Goal: Task Accomplishment & Management: Use online tool/utility

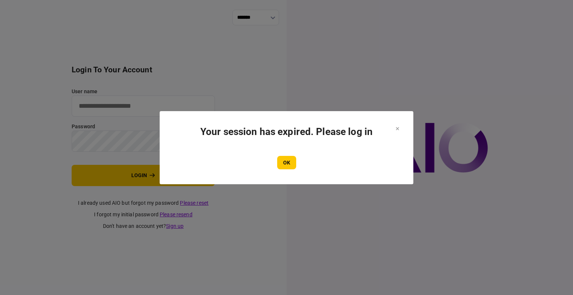
type input "****"
click at [287, 158] on button "OK" at bounding box center [286, 162] width 19 height 13
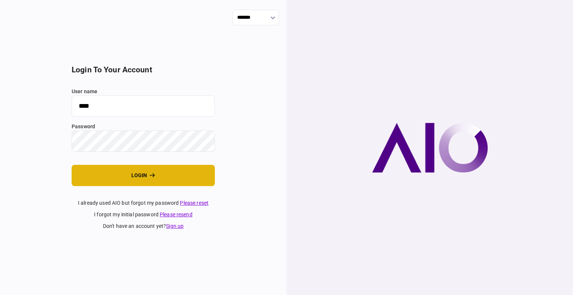
click at [125, 173] on button "login" at bounding box center [143, 175] width 143 height 21
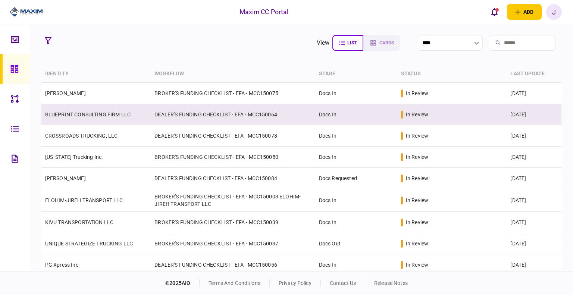
click at [72, 116] on link "BLUEPRINT CONSULTING FIRM LLC" at bounding box center [87, 114] width 85 height 6
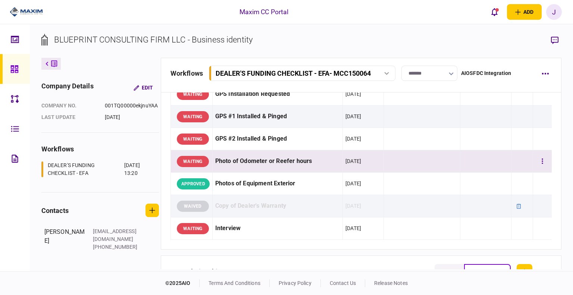
scroll to position [634, 0]
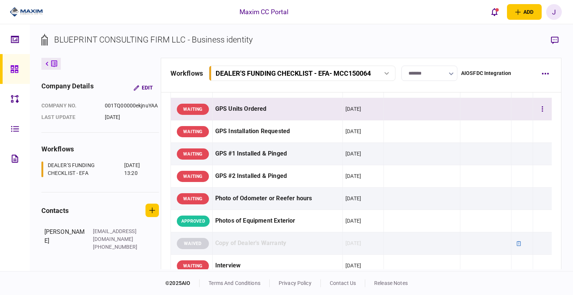
click at [246, 111] on div "GPS Units Ordered" at bounding box center [277, 109] width 125 height 17
click at [259, 111] on div "GPS Units Ordered" at bounding box center [277, 109] width 125 height 17
click at [266, 107] on div "GPS Units Ordered" at bounding box center [277, 109] width 125 height 17
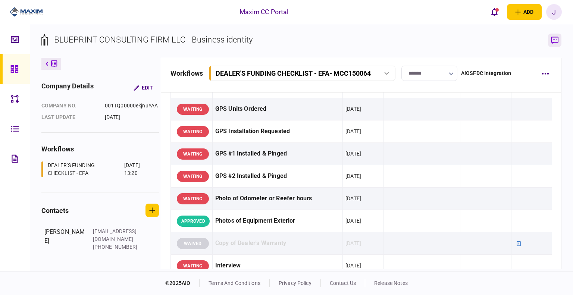
click at [558, 38] on icon "button" at bounding box center [554, 40] width 7 height 7
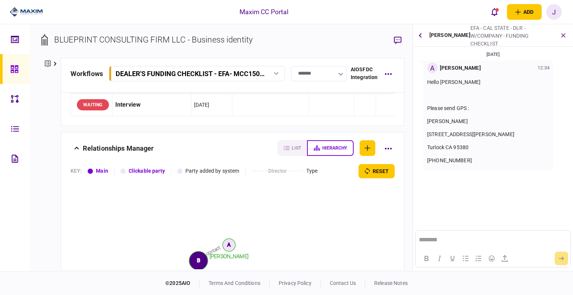
scroll to position [712, 0]
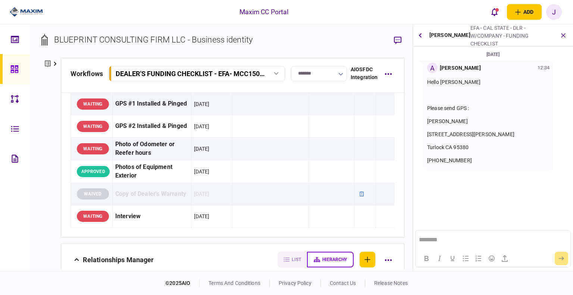
click at [468, 165] on div "Hello Juan Please send GPS : Ashley Furusho 1201 S SODERQUIST RD Turlock CA 953…" at bounding box center [488, 121] width 122 height 97
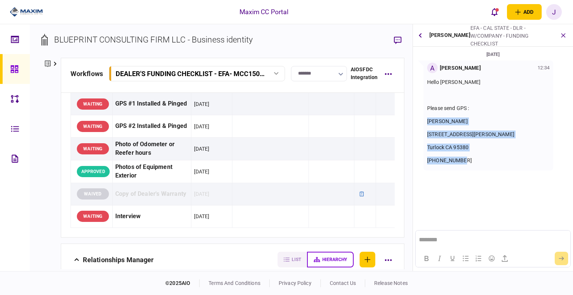
drag, startPoint x: 468, startPoint y: 160, endPoint x: 424, endPoint y: 117, distance: 62.2
click at [424, 117] on div "A Ashley Furusho 12:34 Hello Juan Please send GPS : Ashley Furusho 1201 S SODER…" at bounding box center [488, 115] width 130 height 110
copy div "Ashley Furusho 1201 S SODERQUIST RD Turlock CA 95380 209-648-9522"
click at [450, 182] on section "26 Sep 2025 A Ashley Furusho 12:34 Hello Juan Please send GPS : Ashley Furusho …" at bounding box center [493, 126] width 160 height 153
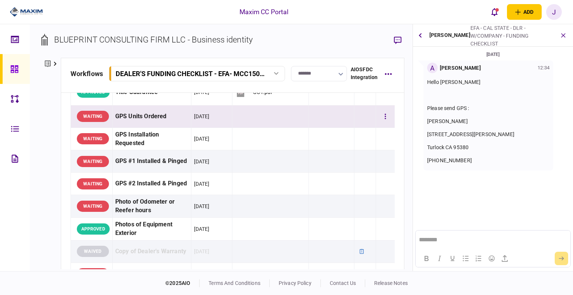
scroll to position [638, 0]
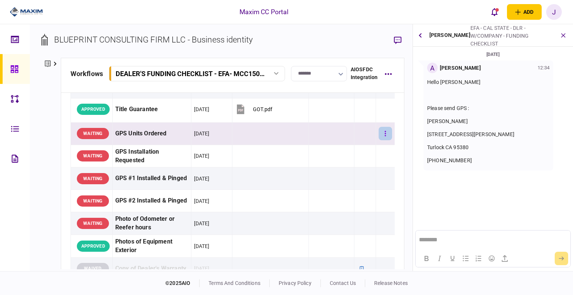
click at [384, 137] on icon "button" at bounding box center [384, 133] width 1 height 7
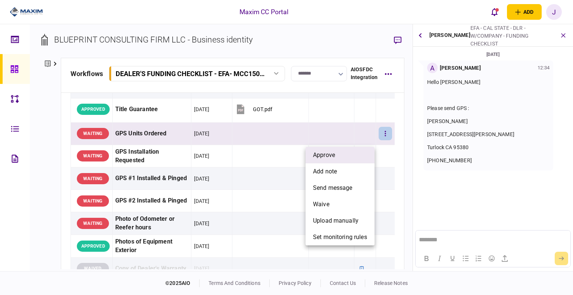
click at [343, 153] on li "approve" at bounding box center [339, 155] width 69 height 16
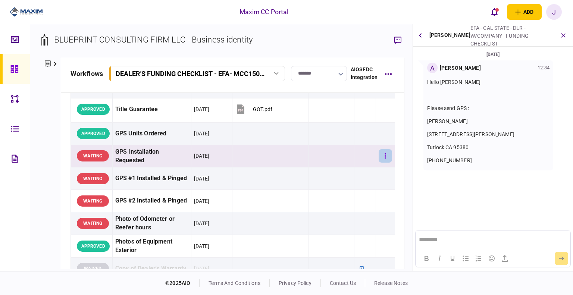
click at [378, 163] on button "button" at bounding box center [384, 155] width 13 height 13
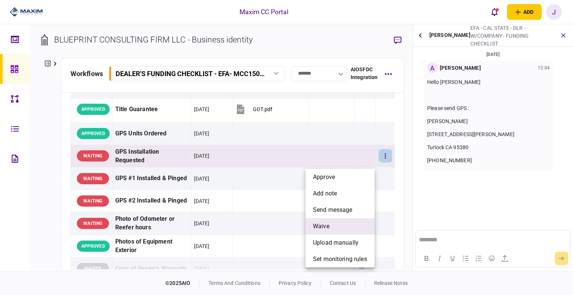
click at [330, 225] on li "waive" at bounding box center [339, 226] width 69 height 16
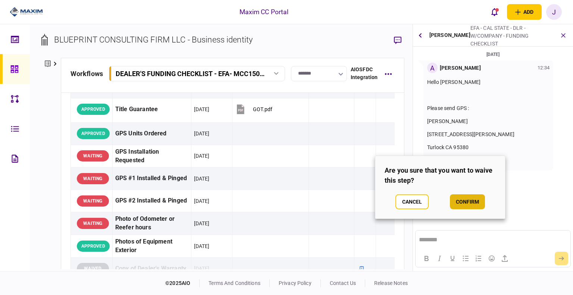
click at [481, 204] on button "confirm" at bounding box center [467, 201] width 35 height 15
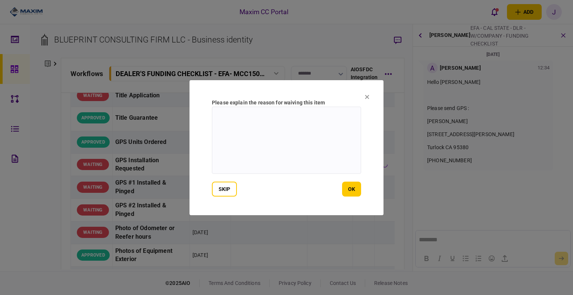
click at [264, 149] on textarea at bounding box center [286, 140] width 149 height 67
type textarea "***"
click at [354, 192] on button "ok" at bounding box center [351, 189] width 19 height 15
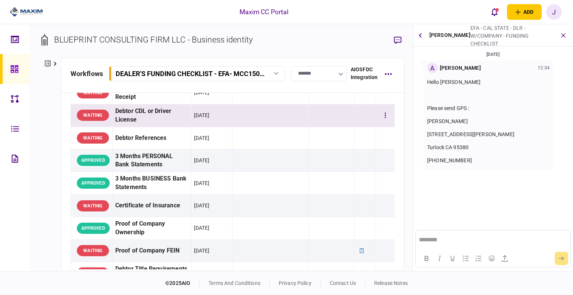
scroll to position [0, 0]
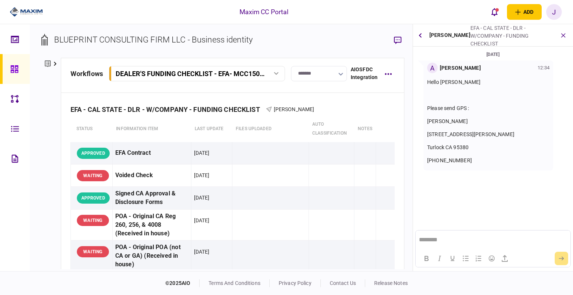
click at [12, 65] on icon at bounding box center [13, 68] width 7 height 7
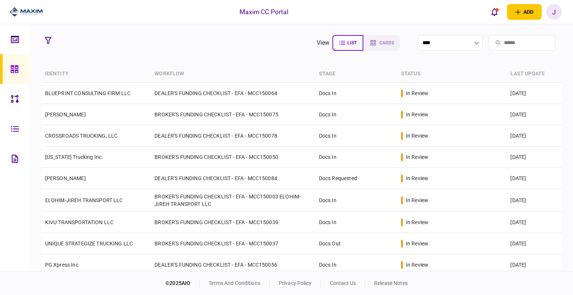
click at [164, 50] on section "view list cards ****" at bounding box center [301, 43] width 520 height 19
click at [126, 54] on section "view list cards **** Type clear Business Individual documents status clear wait…" at bounding box center [301, 147] width 543 height 247
click at [162, 56] on section "view list cards **** Type clear Business Individual documents status clear wait…" at bounding box center [301, 147] width 543 height 247
click at [497, 14] on icon "open notifications list" at bounding box center [494, 12] width 6 height 8
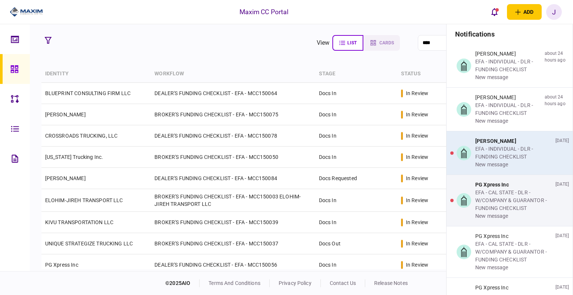
click at [492, 153] on div "EFA - INDIVIDUAL - DLR - FUNDING CHECKLIST" at bounding box center [513, 153] width 77 height 16
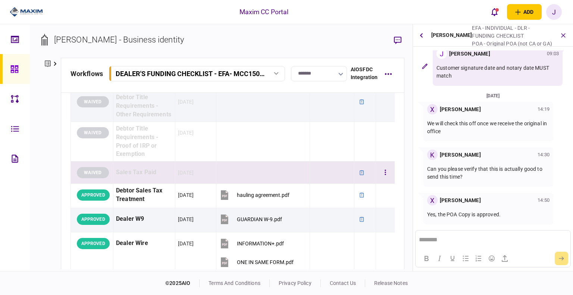
scroll to position [261, 0]
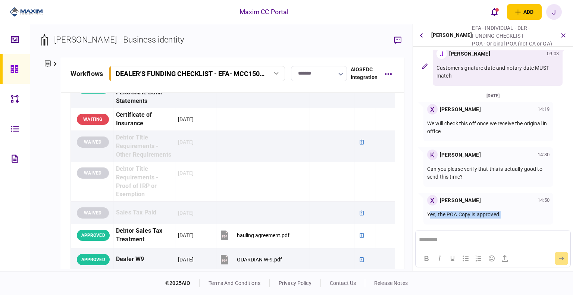
drag, startPoint x: 431, startPoint y: 216, endPoint x: 507, endPoint y: 222, distance: 76.7
click at [507, 222] on div "Yes, the POA Copy is approved." at bounding box center [488, 214] width 122 height 18
click at [507, 208] on div "Yes, the POA Copy is approved." at bounding box center [488, 214] width 122 height 18
drag, startPoint x: 506, startPoint y: 210, endPoint x: 426, endPoint y: 217, distance: 80.5
click at [426, 217] on div "X Xiomara Rodriguez 14:50 Yes, the POA Copy is approved." at bounding box center [488, 209] width 130 height 32
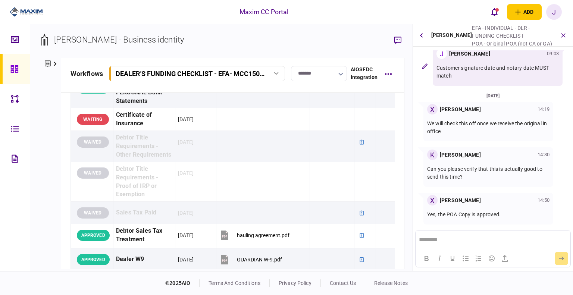
click at [470, 180] on p "Can you please verify that this is actually good to send this time?" at bounding box center [488, 173] width 122 height 16
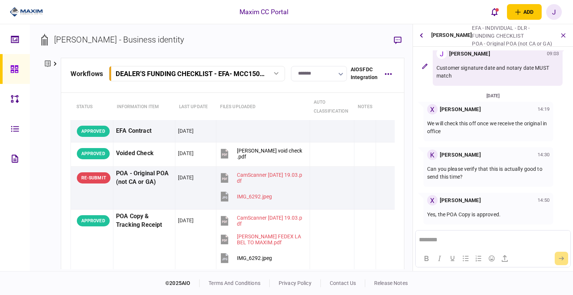
scroll to position [0, 0]
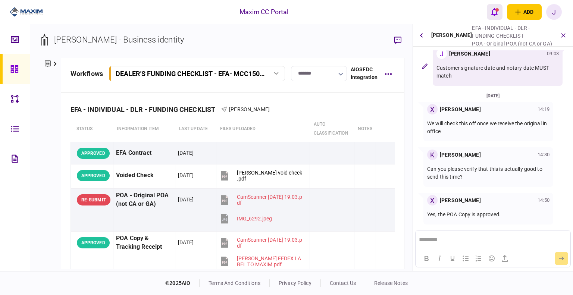
click at [493, 12] on icon "open notifications list" at bounding box center [494, 12] width 6 height 8
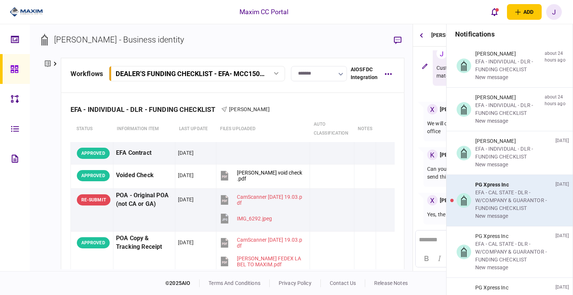
click at [507, 195] on div "EFA - CAL STATE - DLR - W/COMPANY & GUARANTOR - FUNDING CHECKLIST" at bounding box center [513, 200] width 77 height 23
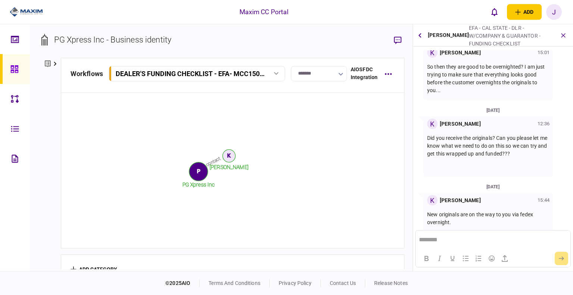
scroll to position [1322, 0]
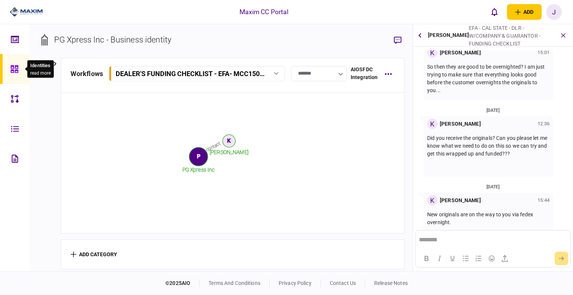
click at [13, 70] on icon at bounding box center [13, 68] width 7 height 7
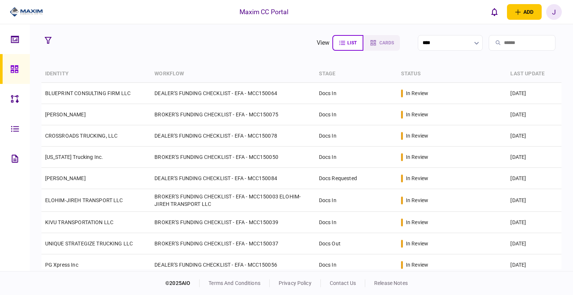
click at [245, 43] on section "view list cards ****" at bounding box center [301, 43] width 520 height 19
click at [188, 55] on section "view list cards **** Type clear Business Individual documents status clear wait…" at bounding box center [301, 147] width 543 height 247
